Goal: Book appointment/travel/reservation

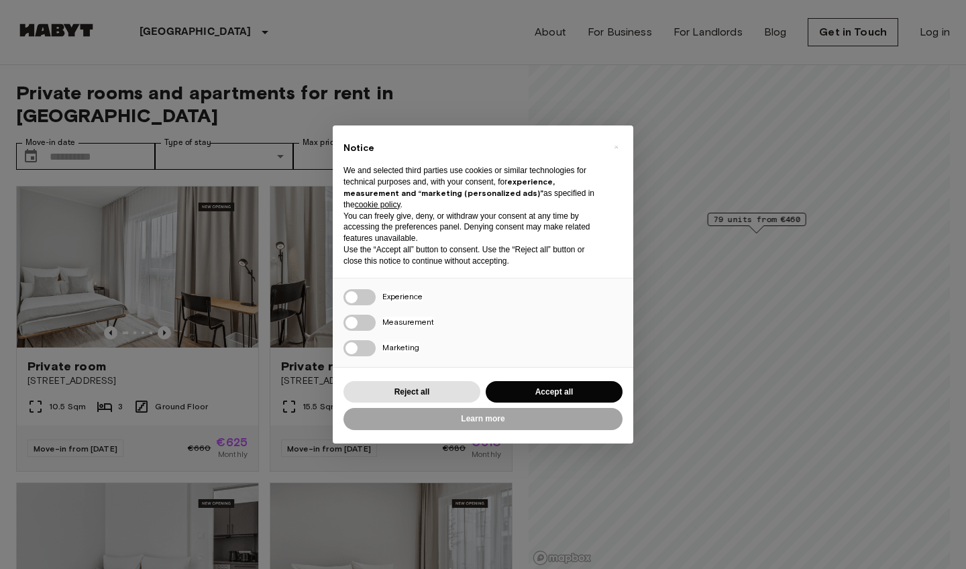
scroll to position [10, 0]
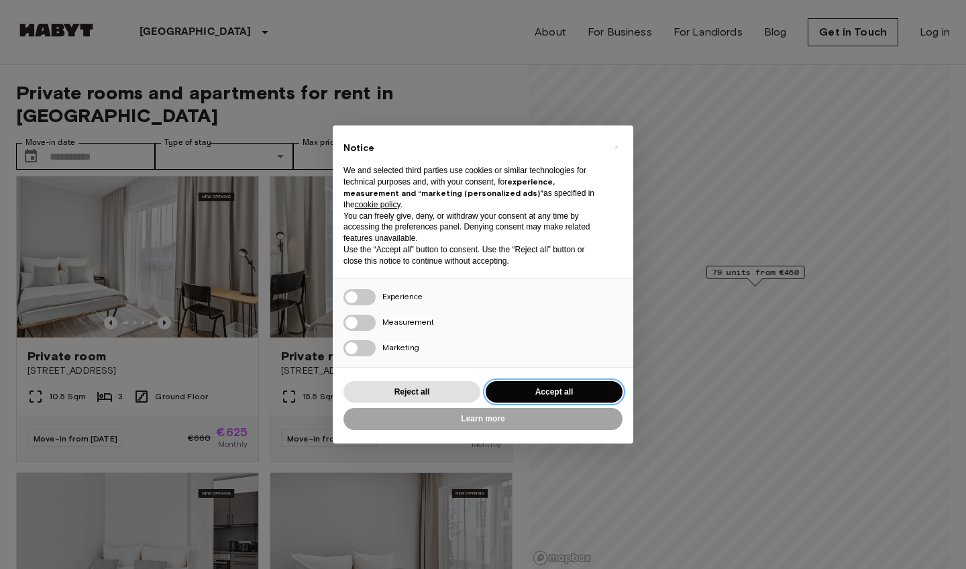
click at [572, 386] on button "Accept all" at bounding box center [553, 392] width 137 height 22
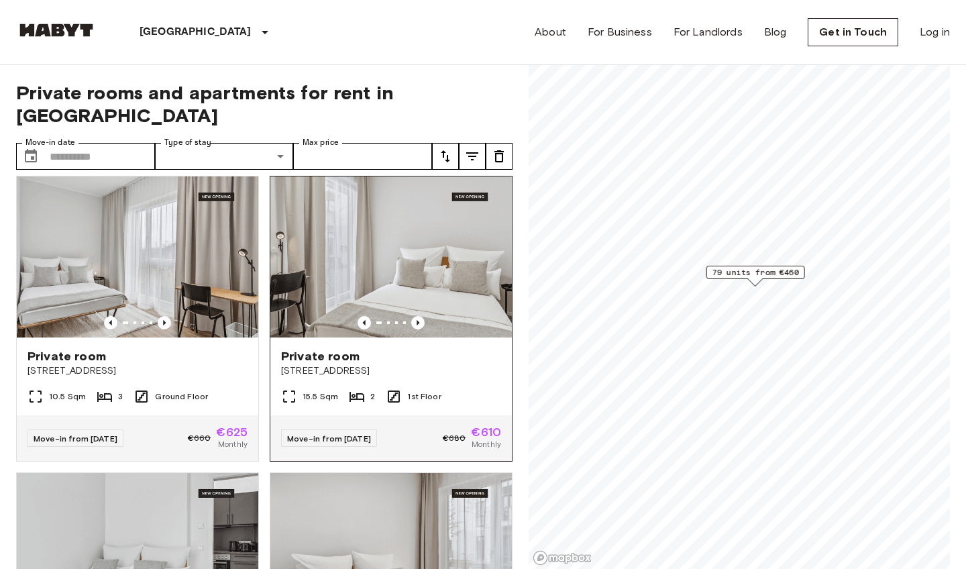
scroll to position [0, 0]
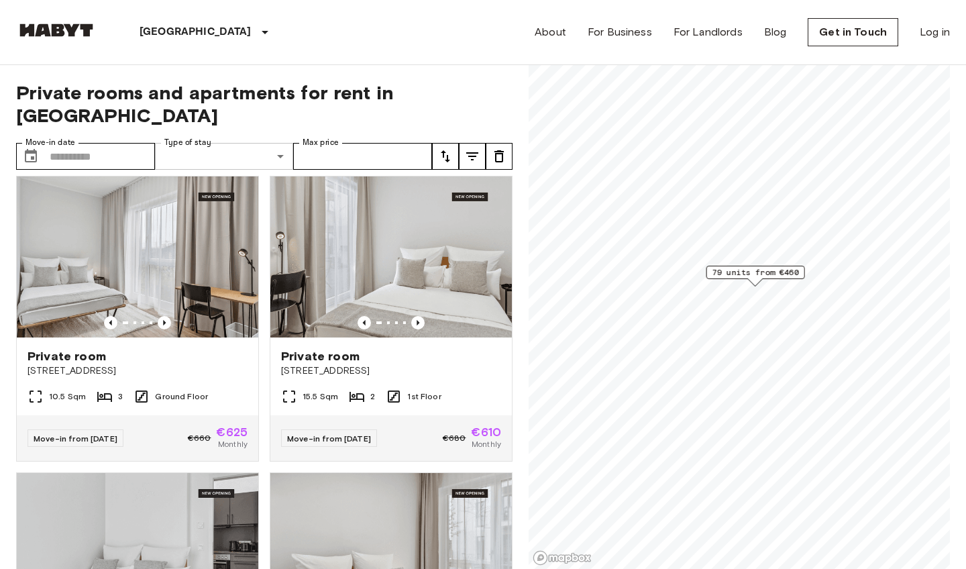
type input "**********"
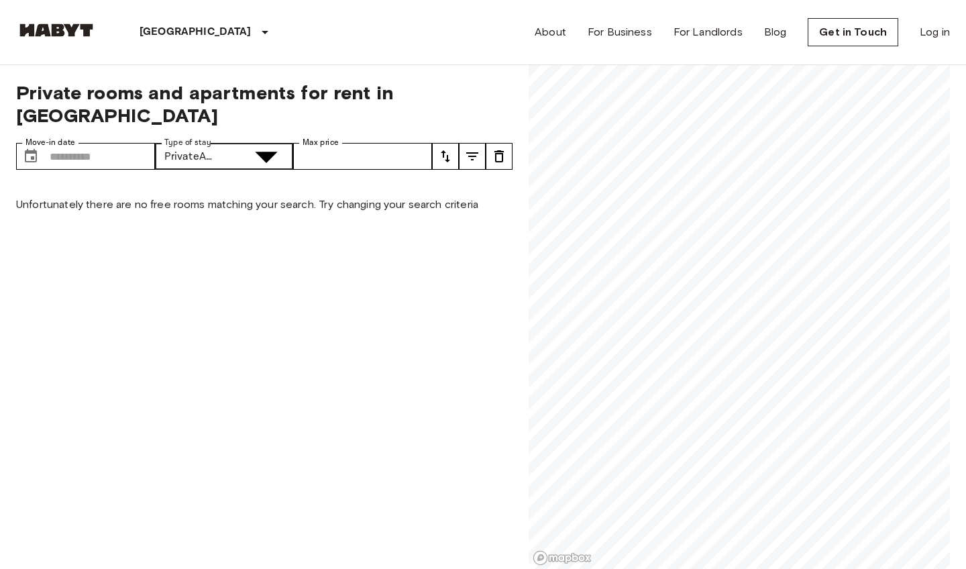
click at [89, 143] on input "Move-in date" at bounding box center [102, 156] width 105 height 27
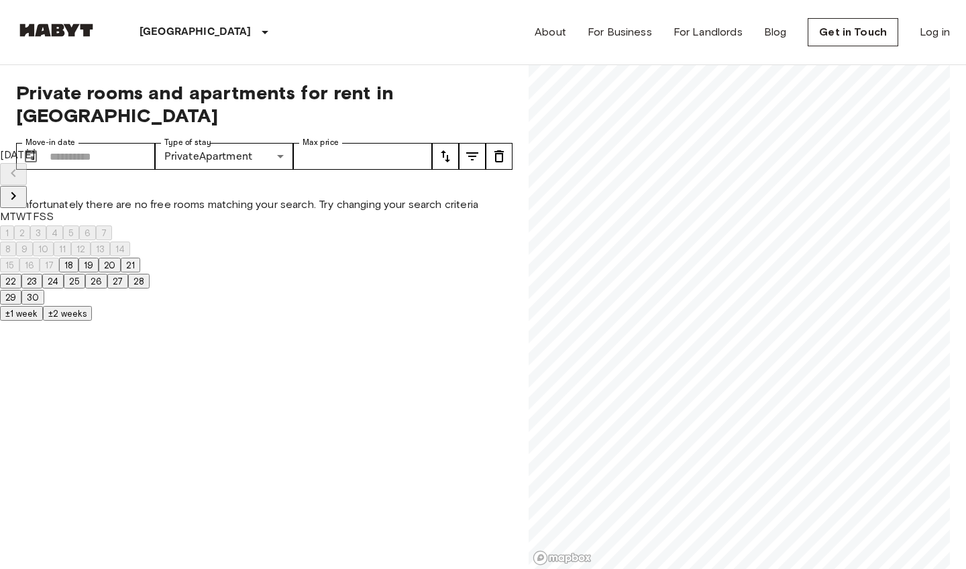
click at [21, 188] on icon "Next month" at bounding box center [13, 196] width 16 height 16
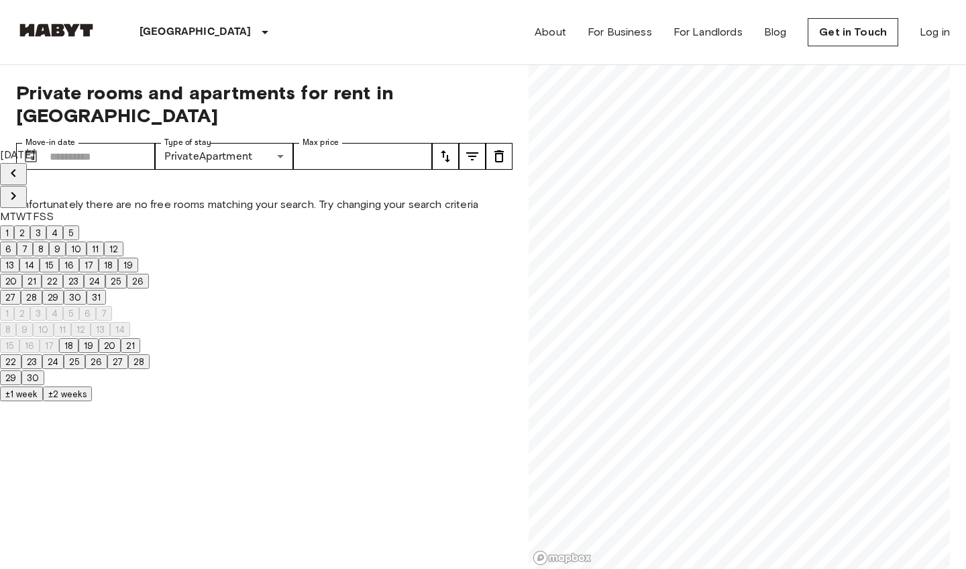
click at [21, 188] on icon "Next month" at bounding box center [13, 196] width 16 height 16
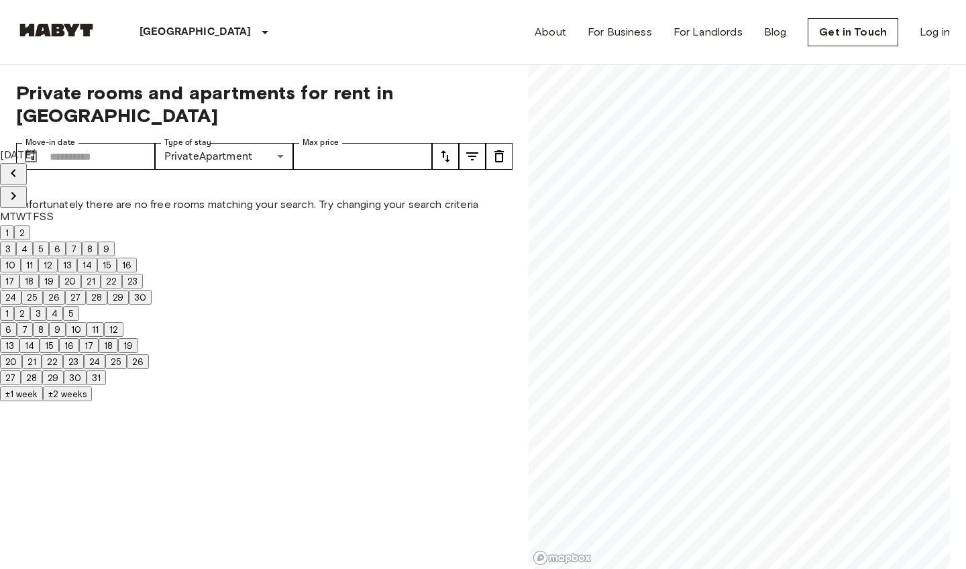
click at [21, 188] on icon "Next month" at bounding box center [13, 196] width 16 height 16
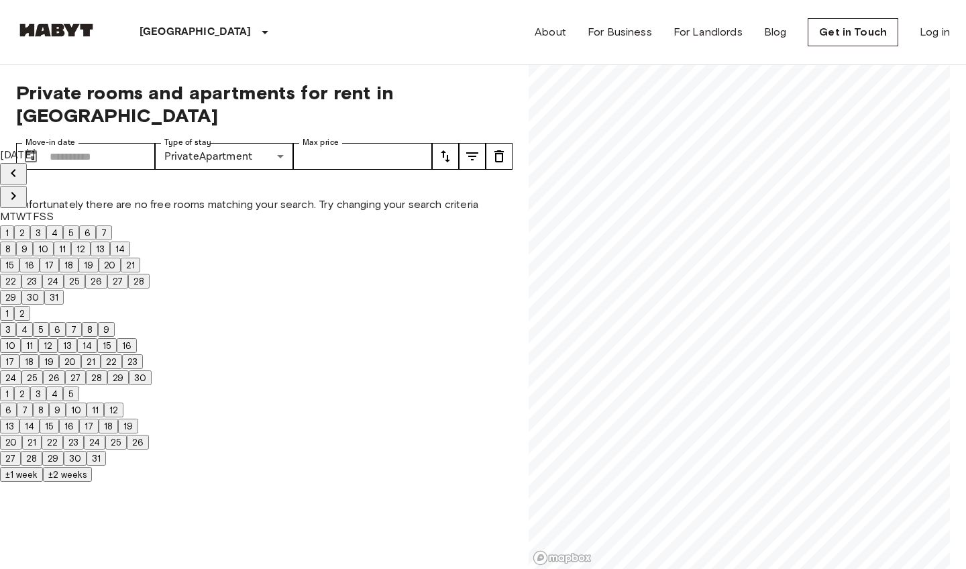
click at [21, 188] on icon "Next month" at bounding box center [13, 196] width 16 height 16
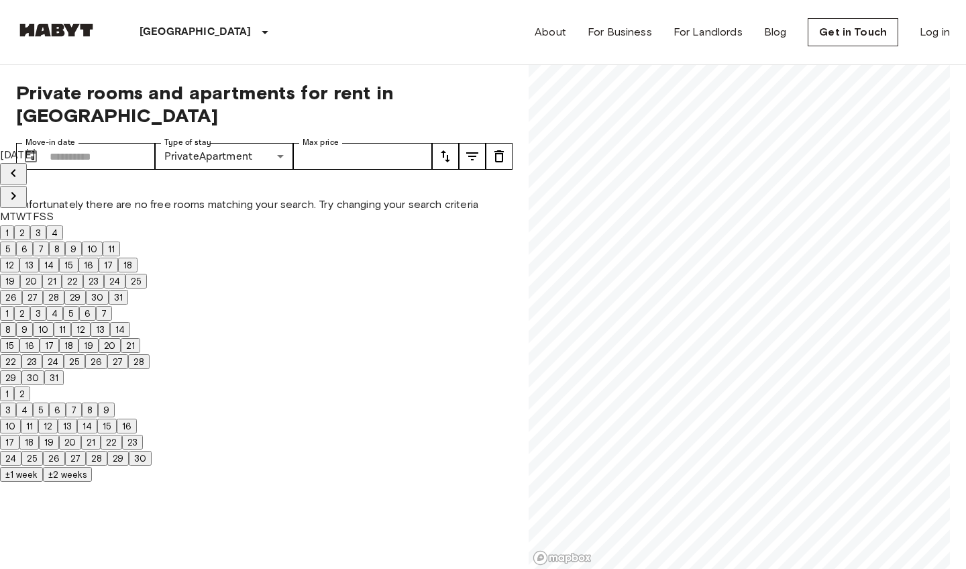
click at [21, 188] on icon "Next month" at bounding box center [13, 196] width 16 height 16
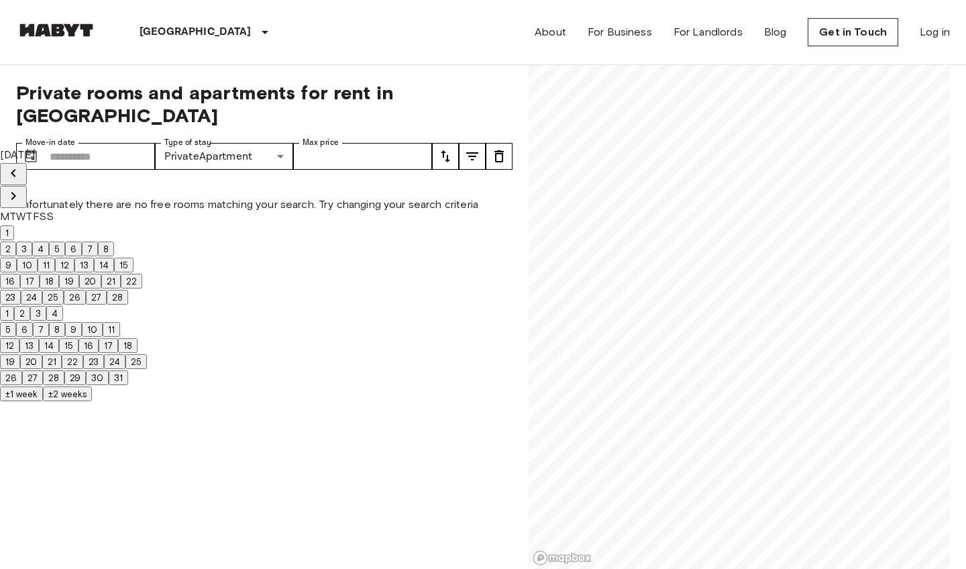
click at [21, 188] on icon "Next month" at bounding box center [13, 196] width 16 height 16
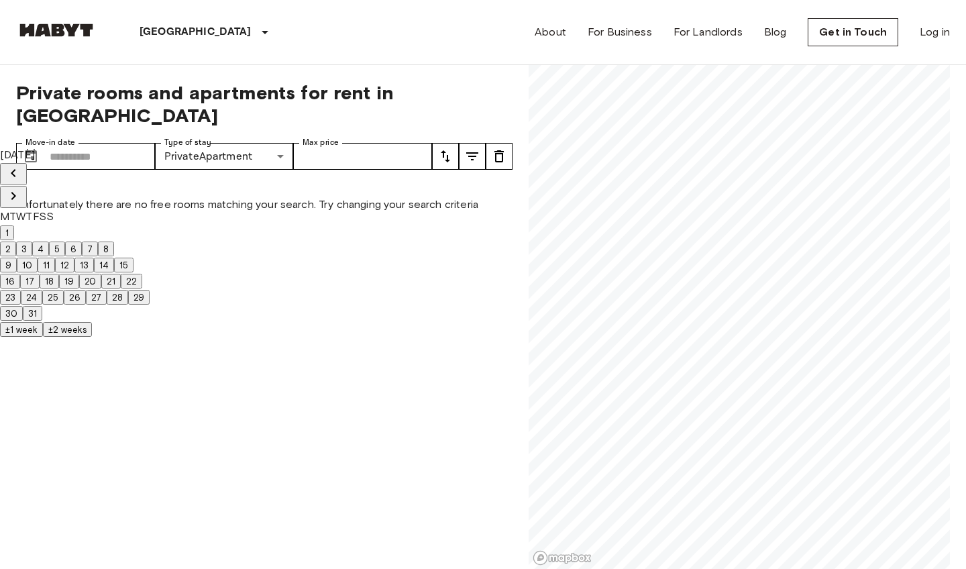
click at [14, 227] on button "1" at bounding box center [7, 232] width 14 height 15
type input "**********"
